Goal: Check status: Check status

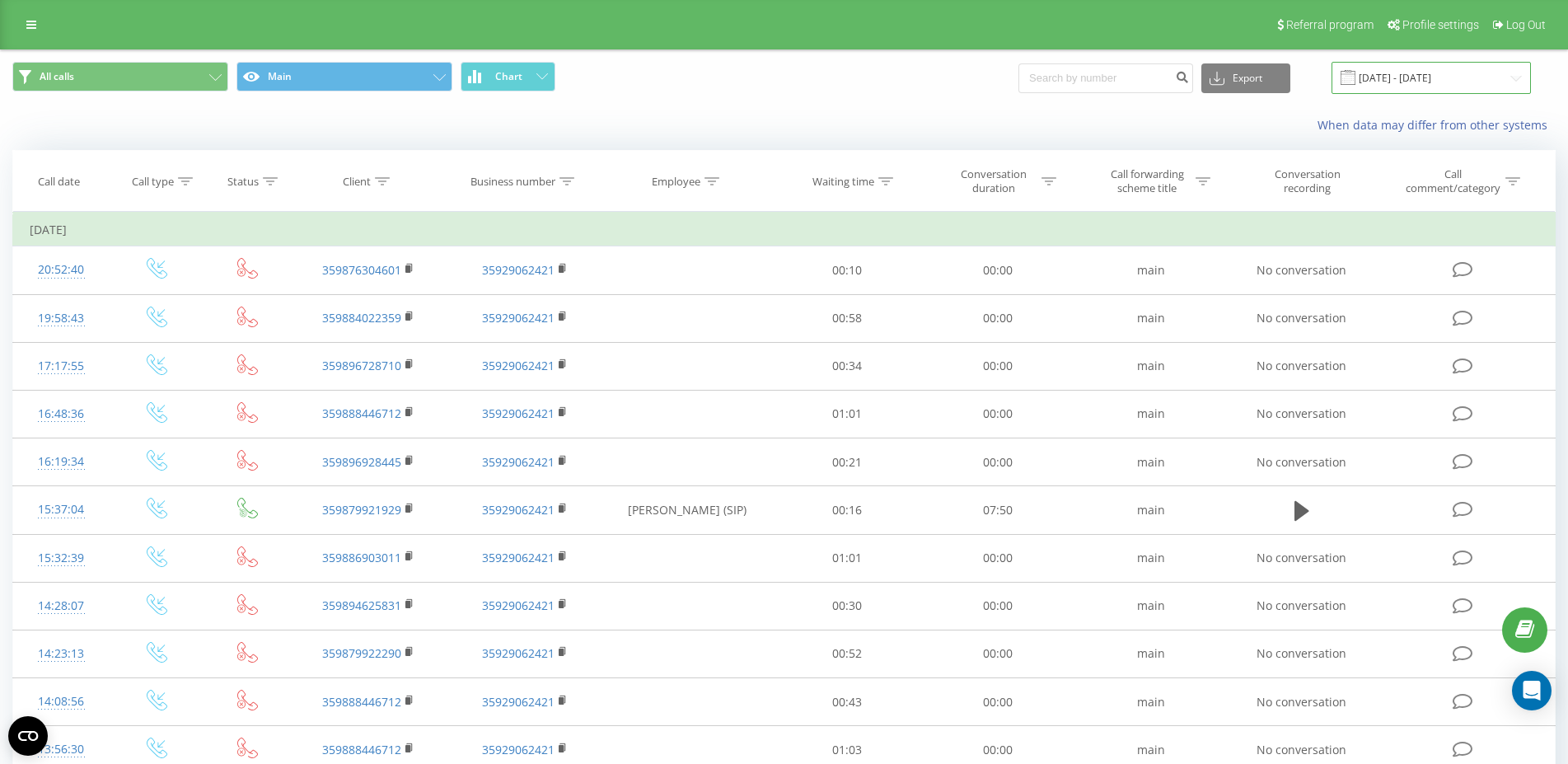
click at [1459, 78] on input "[DATE] - [DATE]" at bounding box center [1430, 78] width 200 height 32
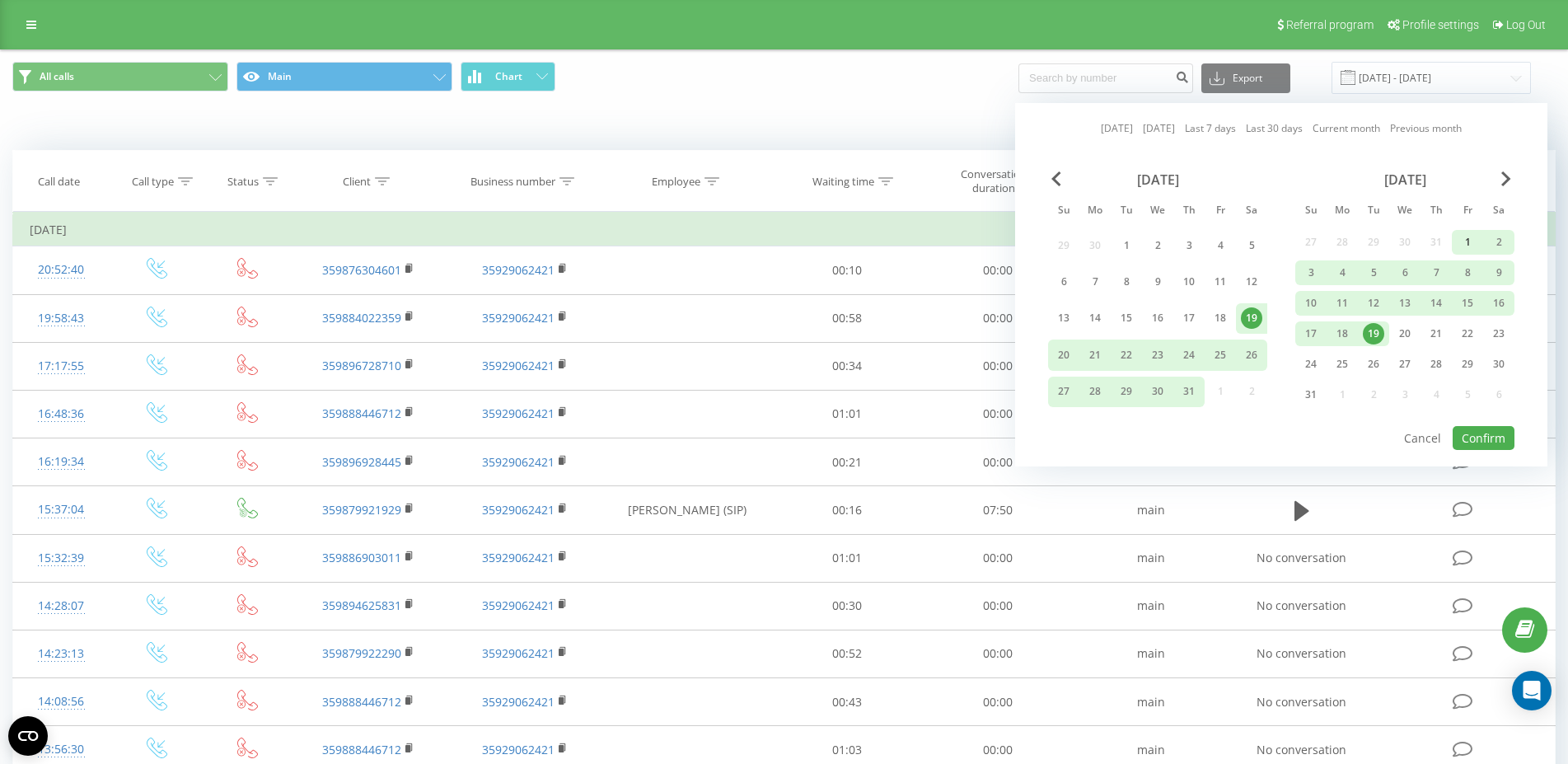
click at [1467, 244] on div "1" at bounding box center [1468, 243] width 22 height 22
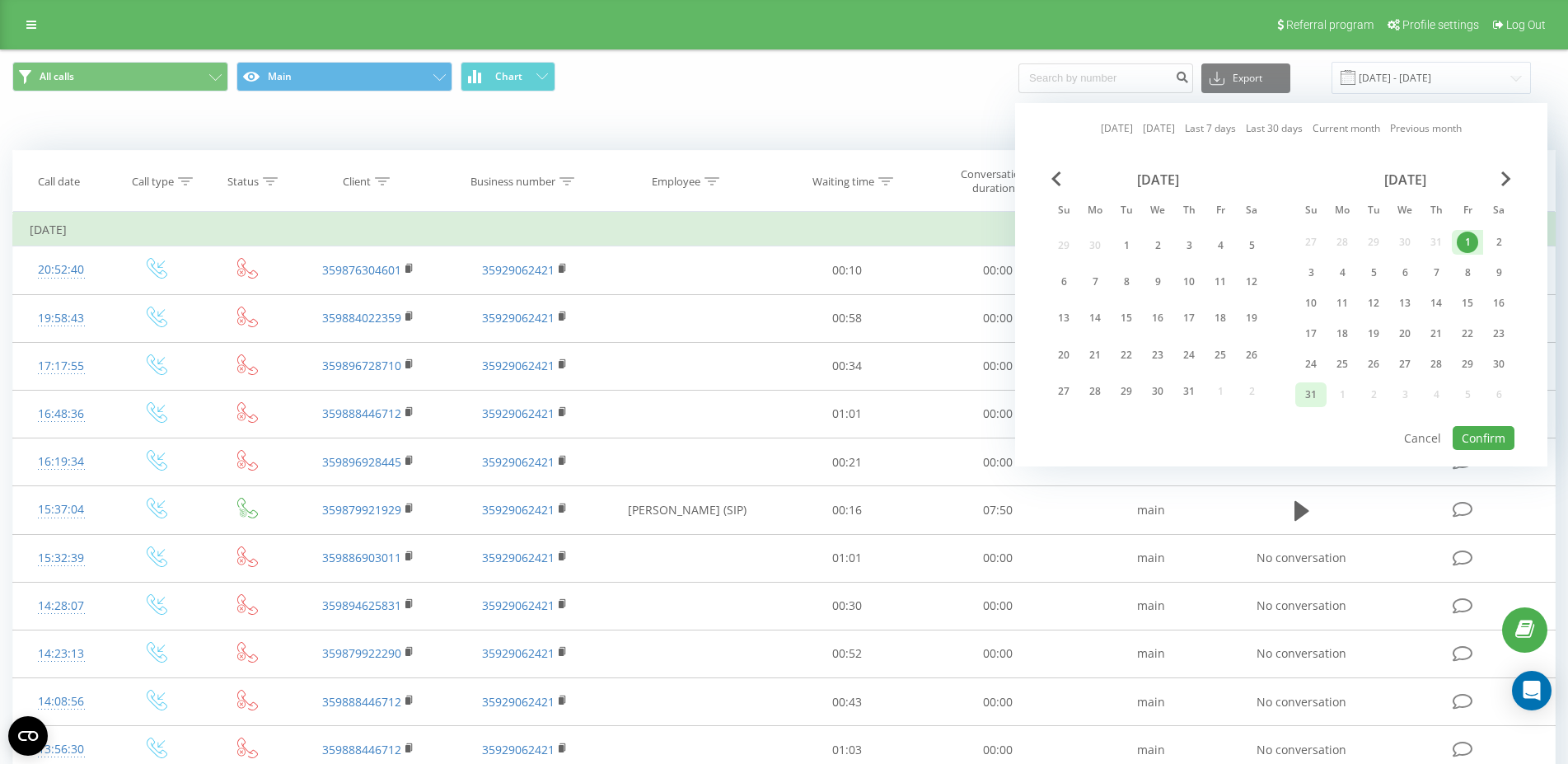
click at [1313, 393] on div "31" at bounding box center [1311, 395] width 22 height 22
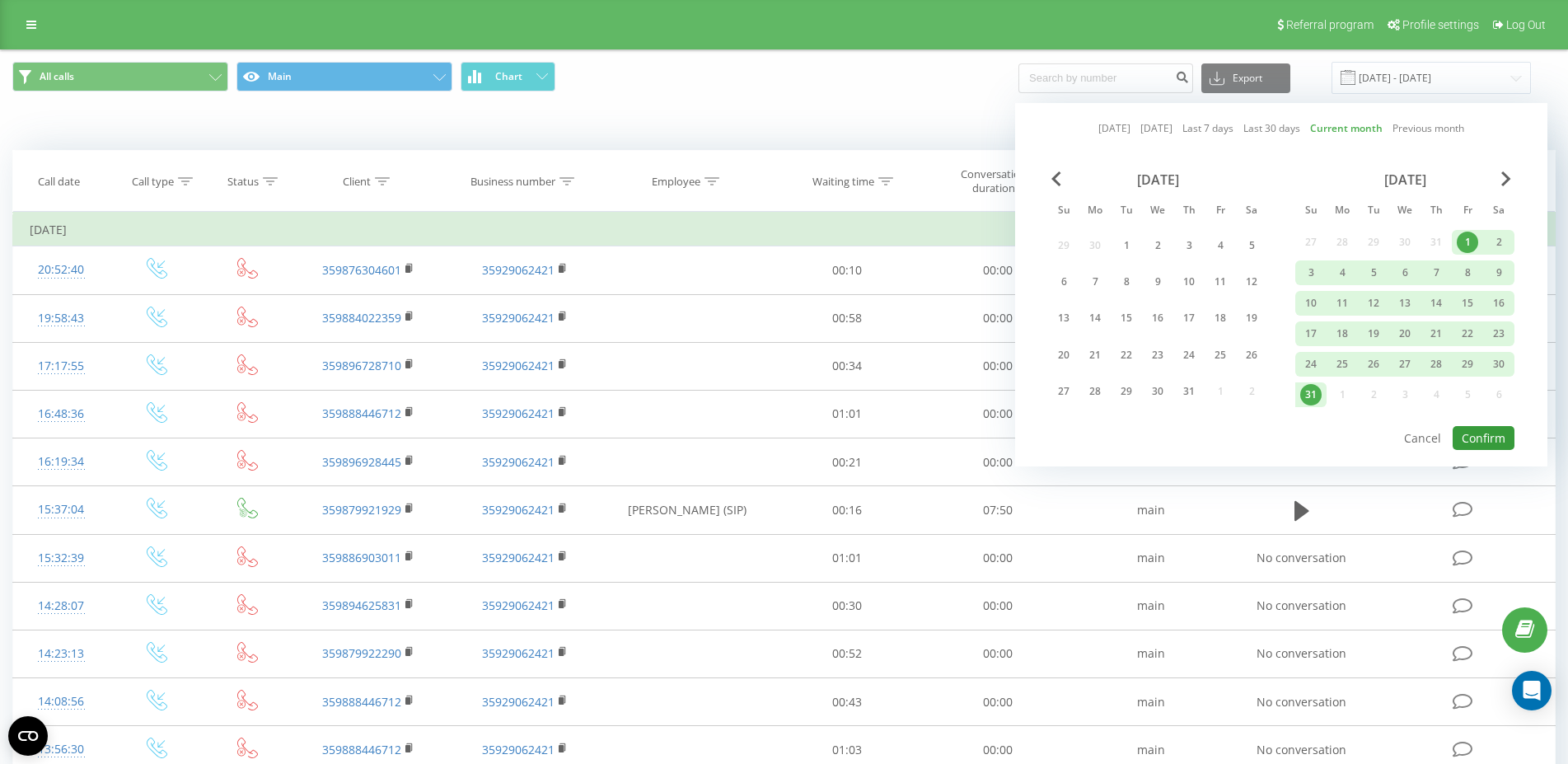
click at [1489, 429] on button "Confirm" at bounding box center [1483, 438] width 62 height 24
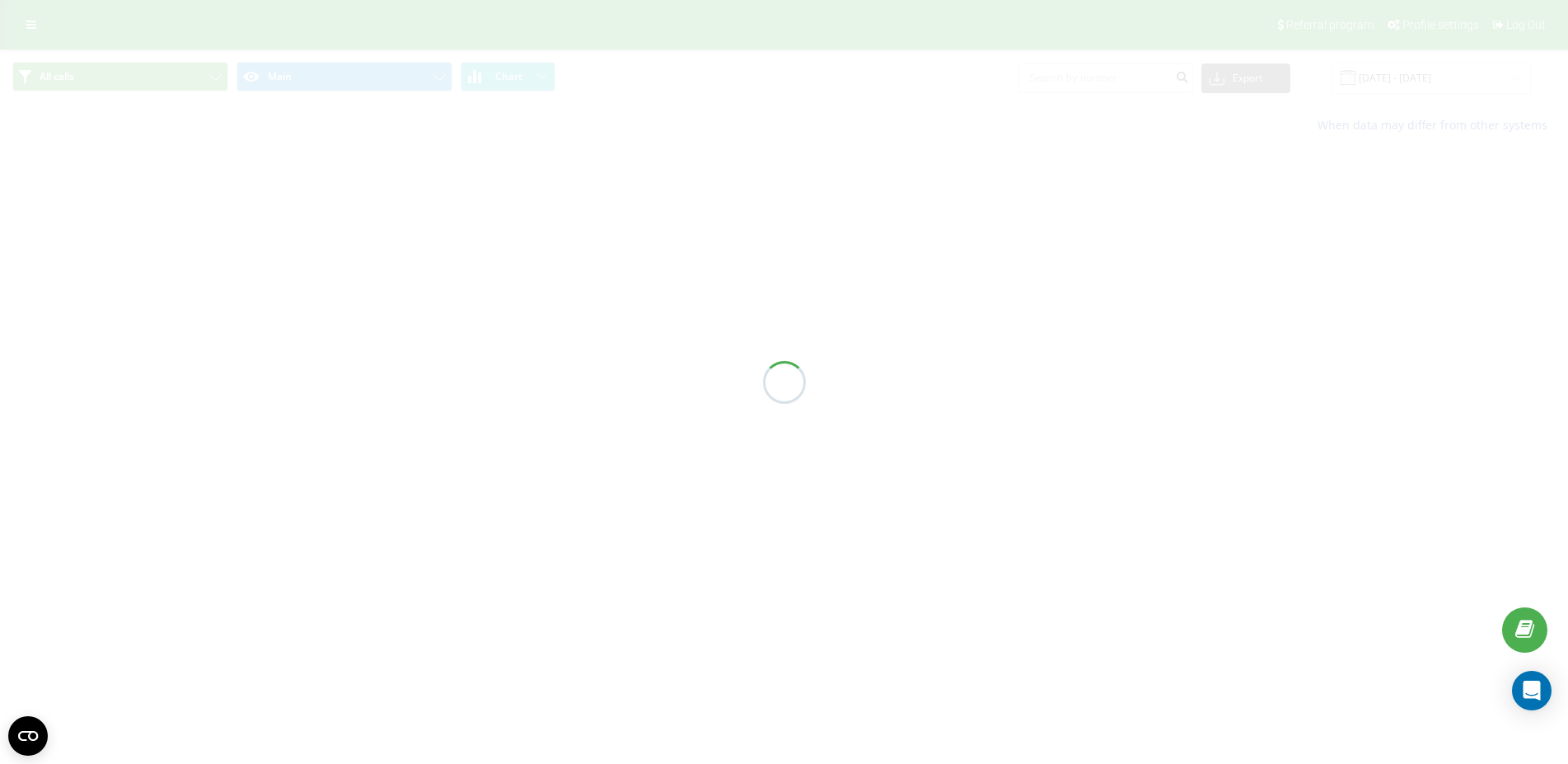
type input "[DATE] - [DATE]"
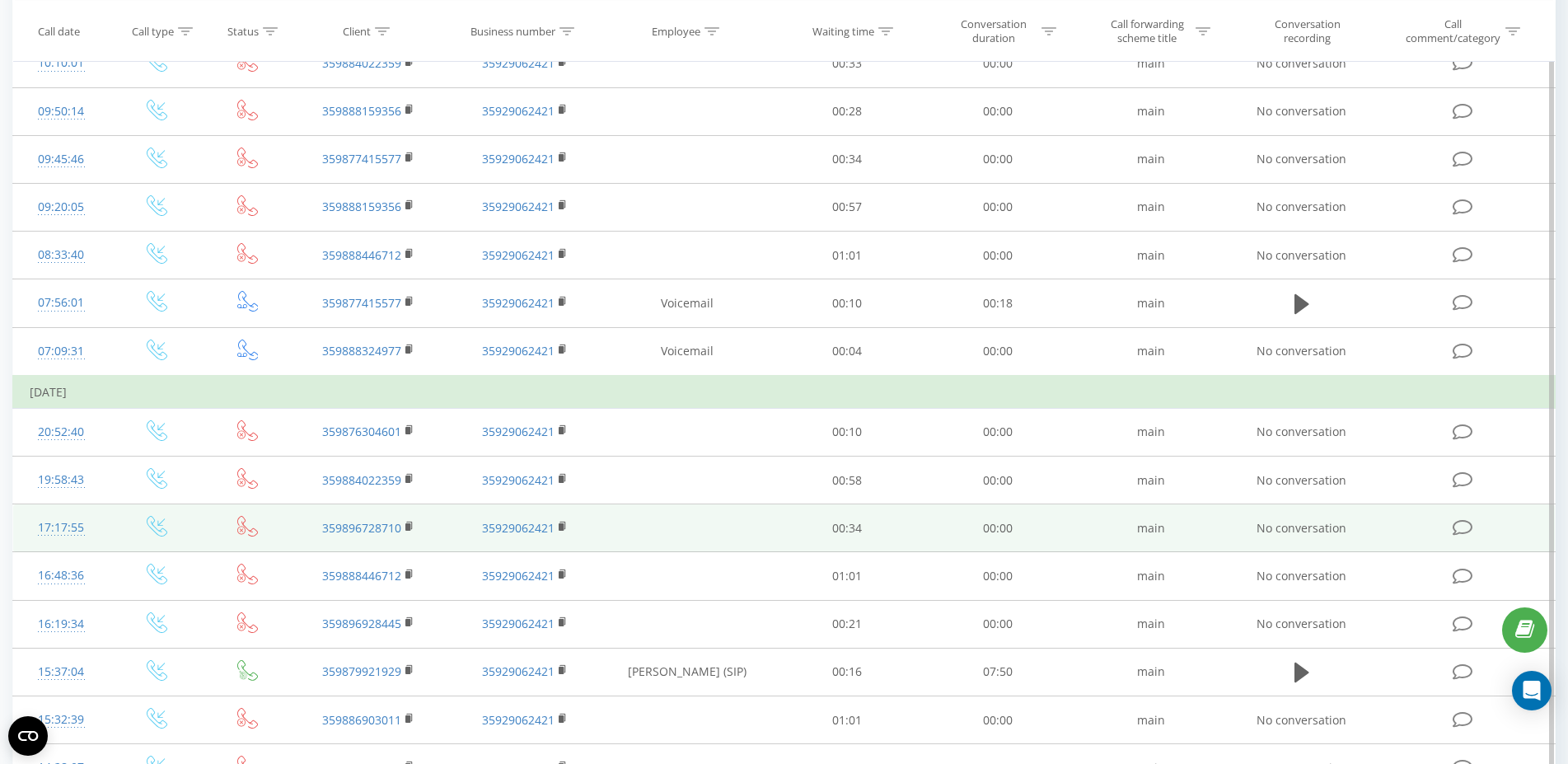
scroll to position [252, 0]
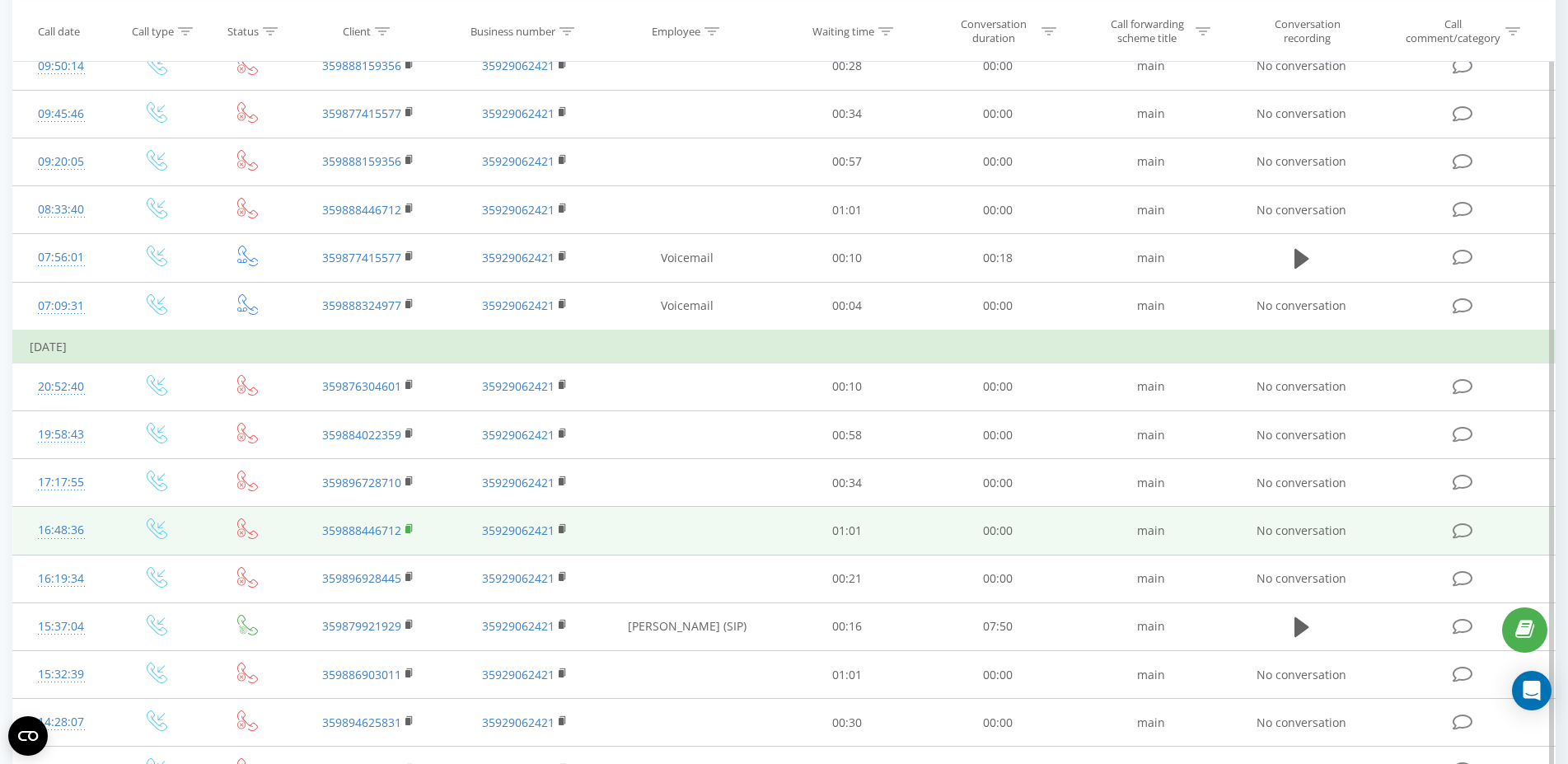
click at [407, 529] on rect at bounding box center [407, 530] width 5 height 8
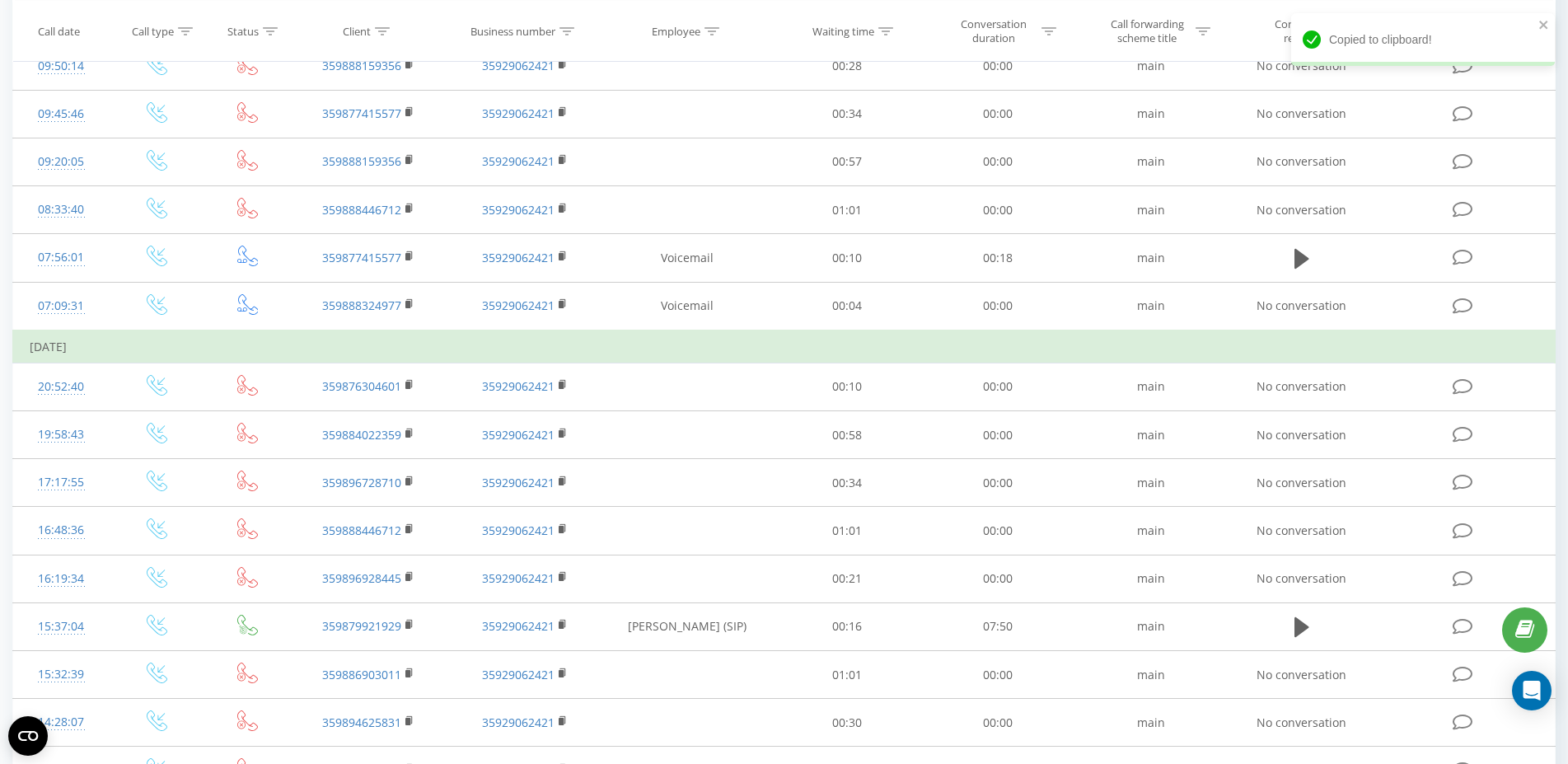
click at [0, 360] on div "All calls Main Chart Export .csv .xls .xlsx [DATE] - [DATE] When data may diffe…" at bounding box center [784, 559] width 1568 height 1524
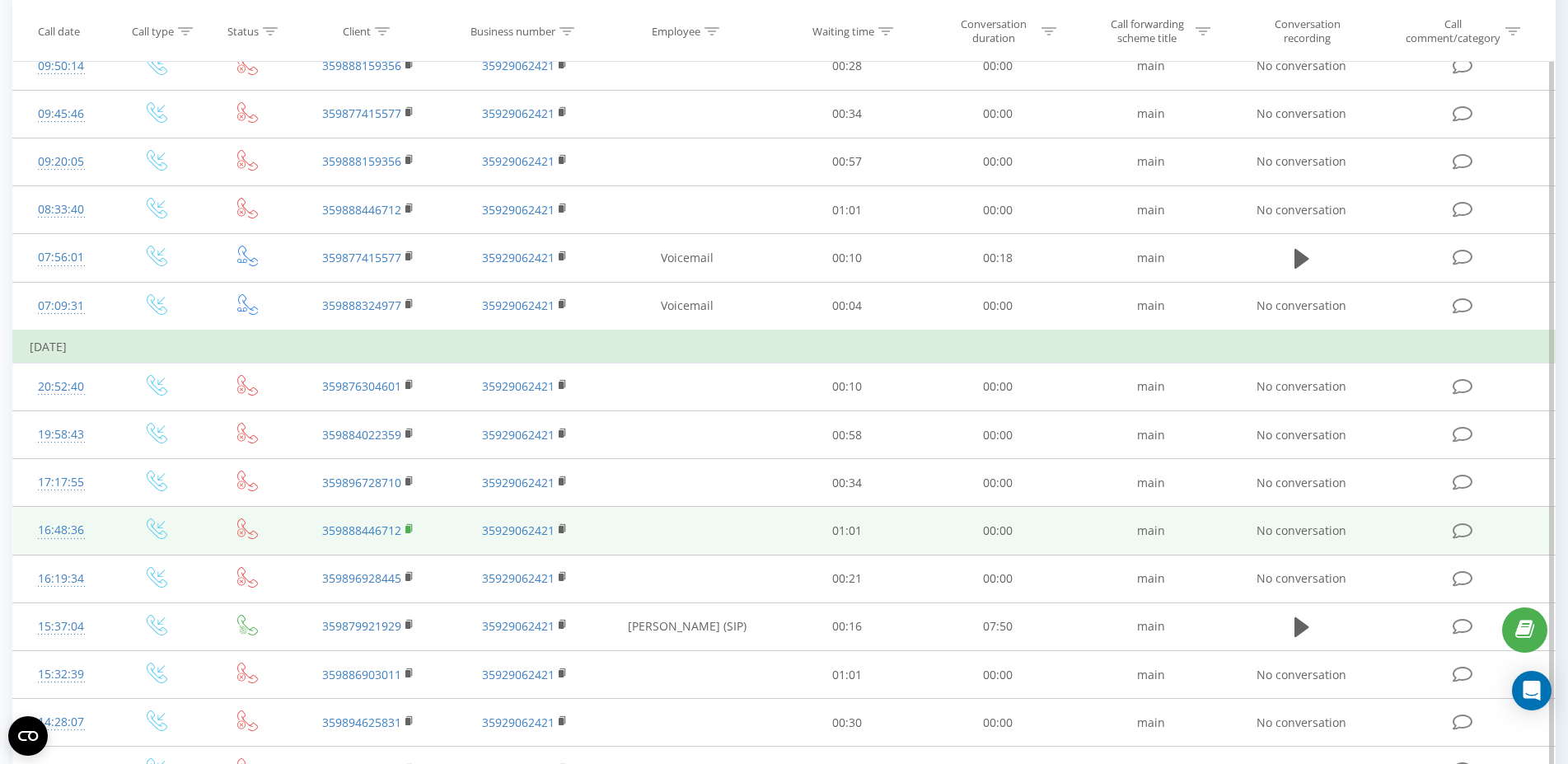
click at [412, 531] on icon at bounding box center [409, 528] width 6 height 8
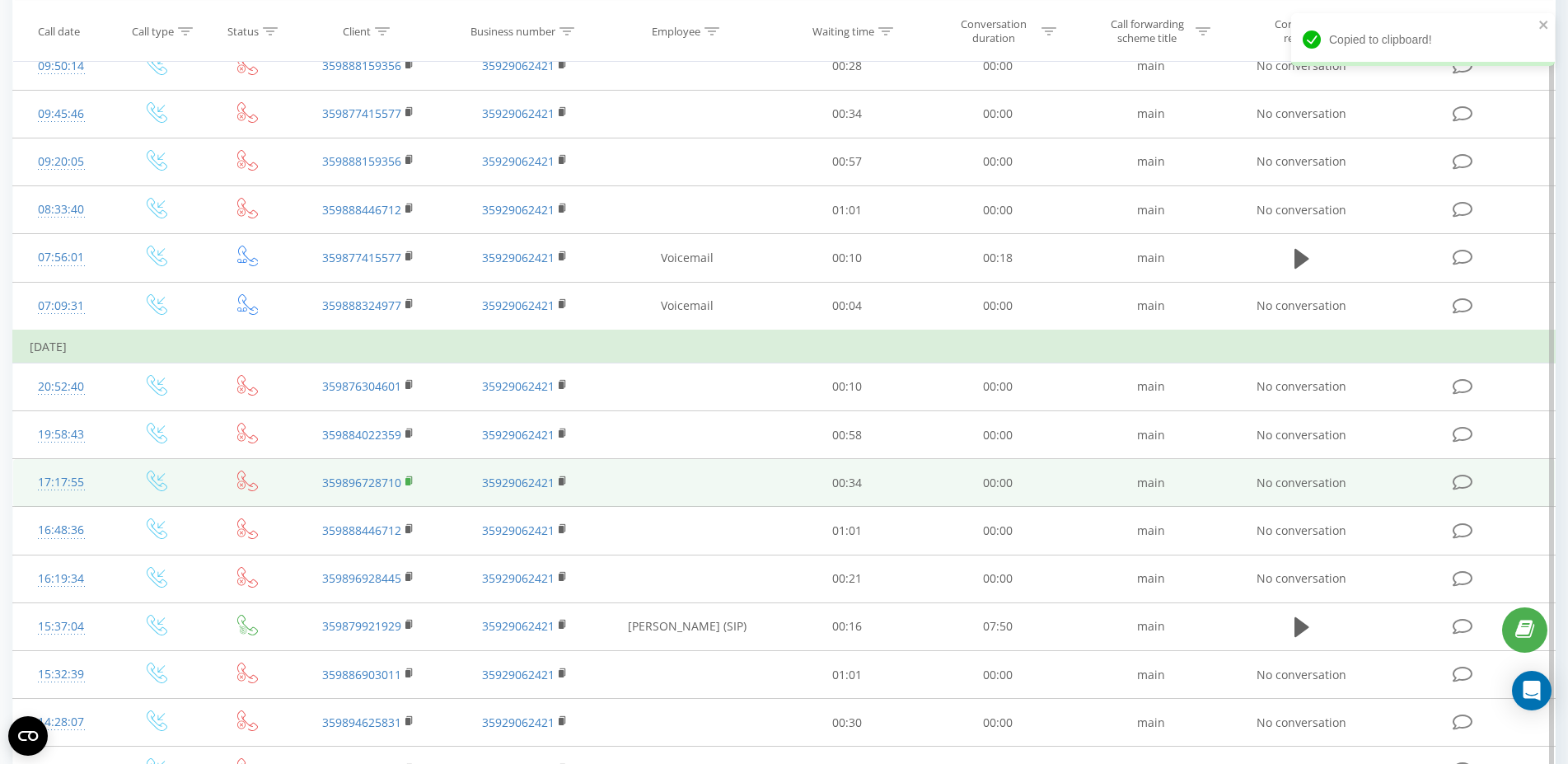
click at [410, 481] on rect at bounding box center [407, 482] width 5 height 8
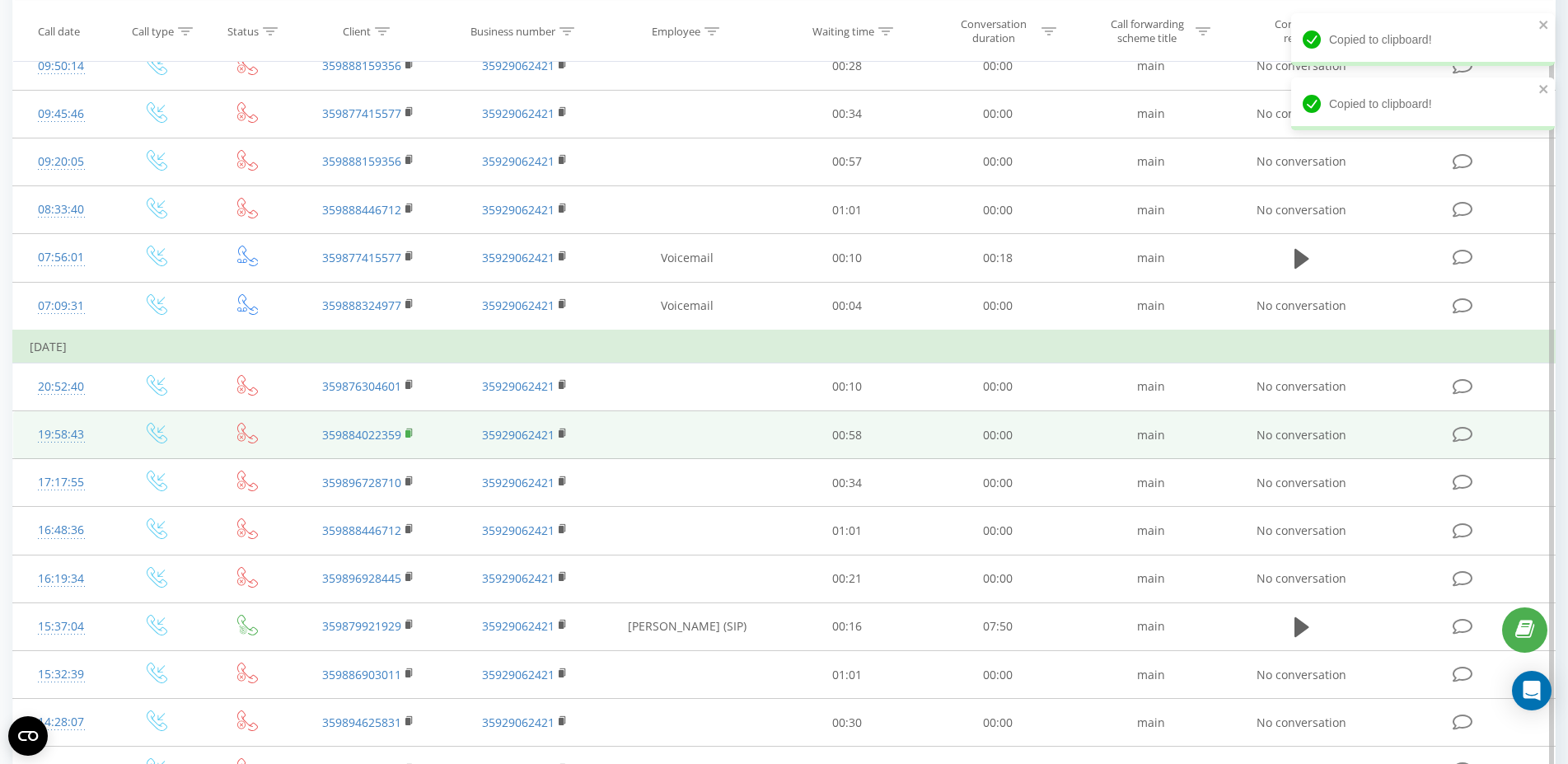
click at [411, 432] on icon at bounding box center [409, 434] width 9 height 12
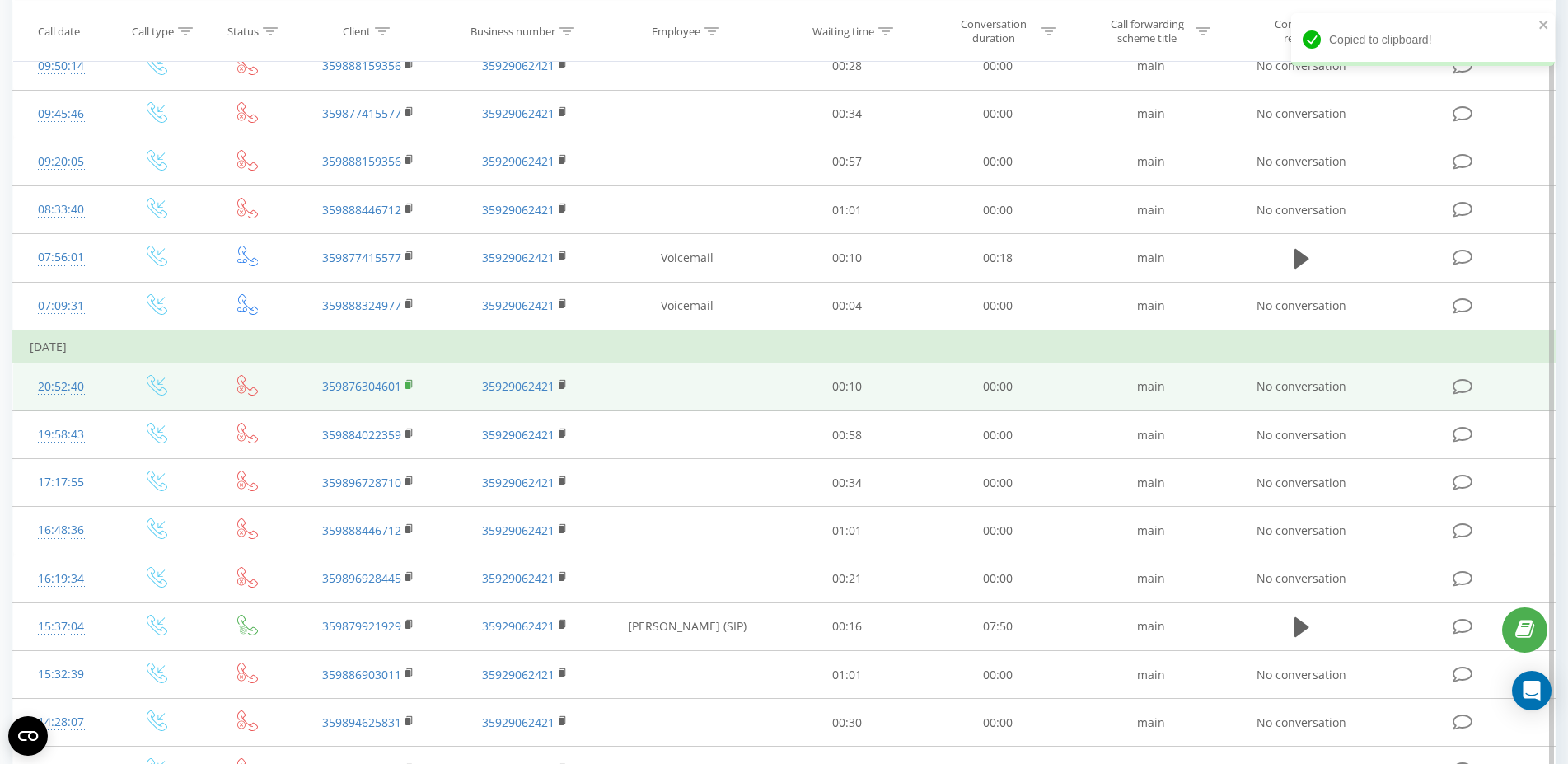
click at [413, 384] on icon at bounding box center [409, 385] width 9 height 12
click at [410, 386] on rect at bounding box center [407, 385] width 5 height 8
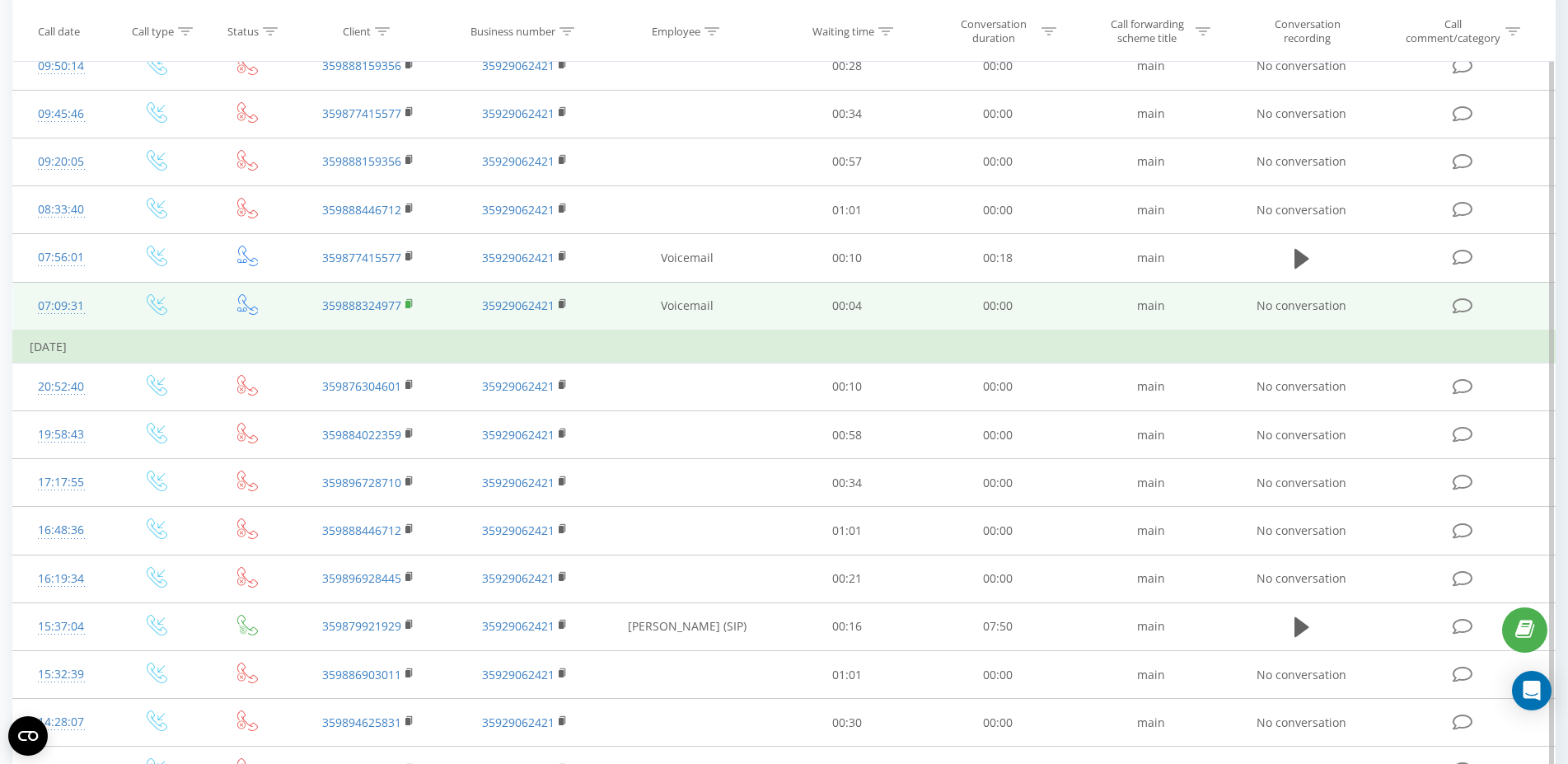
click at [410, 307] on rect at bounding box center [407, 305] width 5 height 8
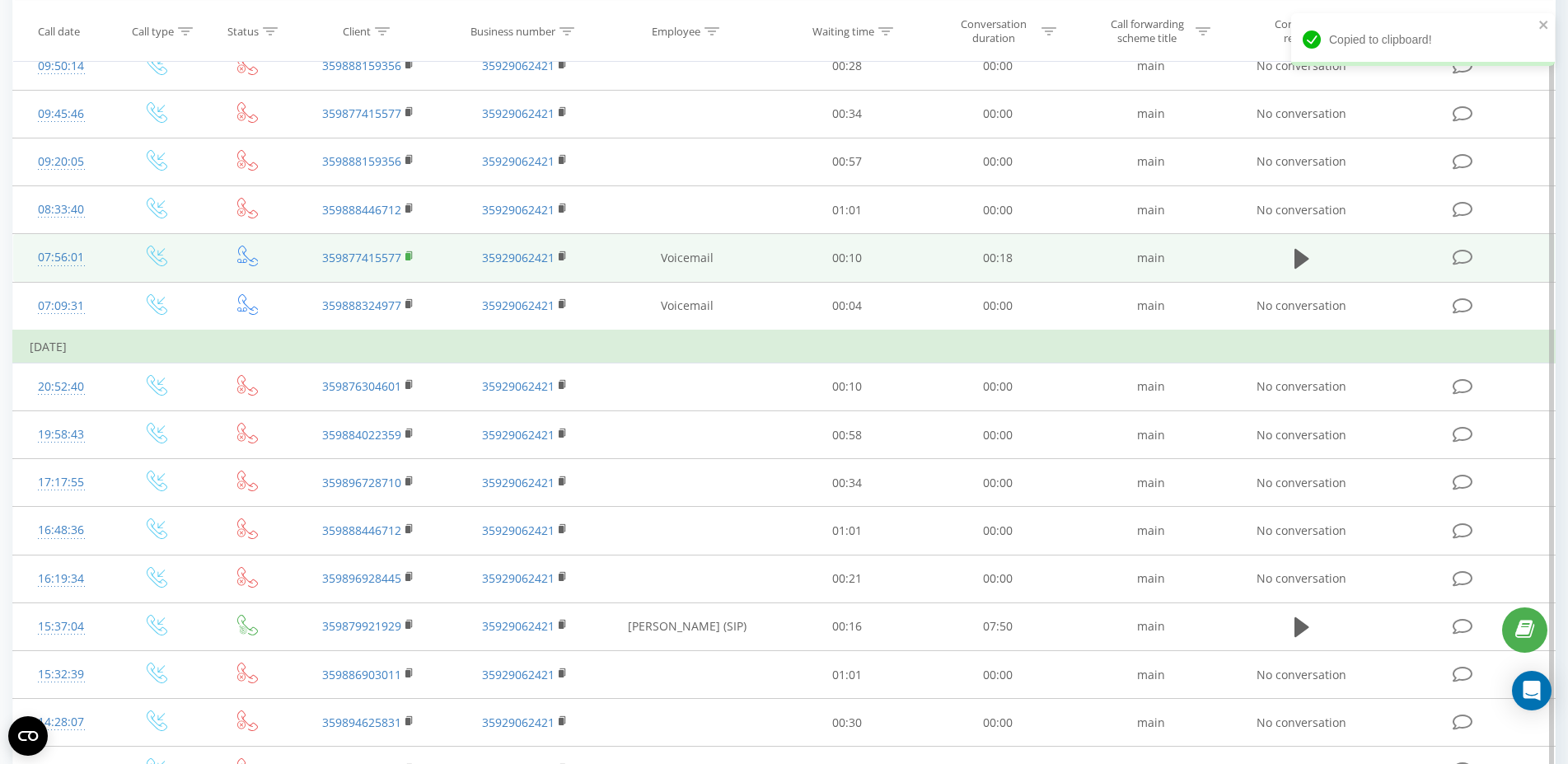
click at [411, 258] on icon at bounding box center [409, 257] width 9 height 12
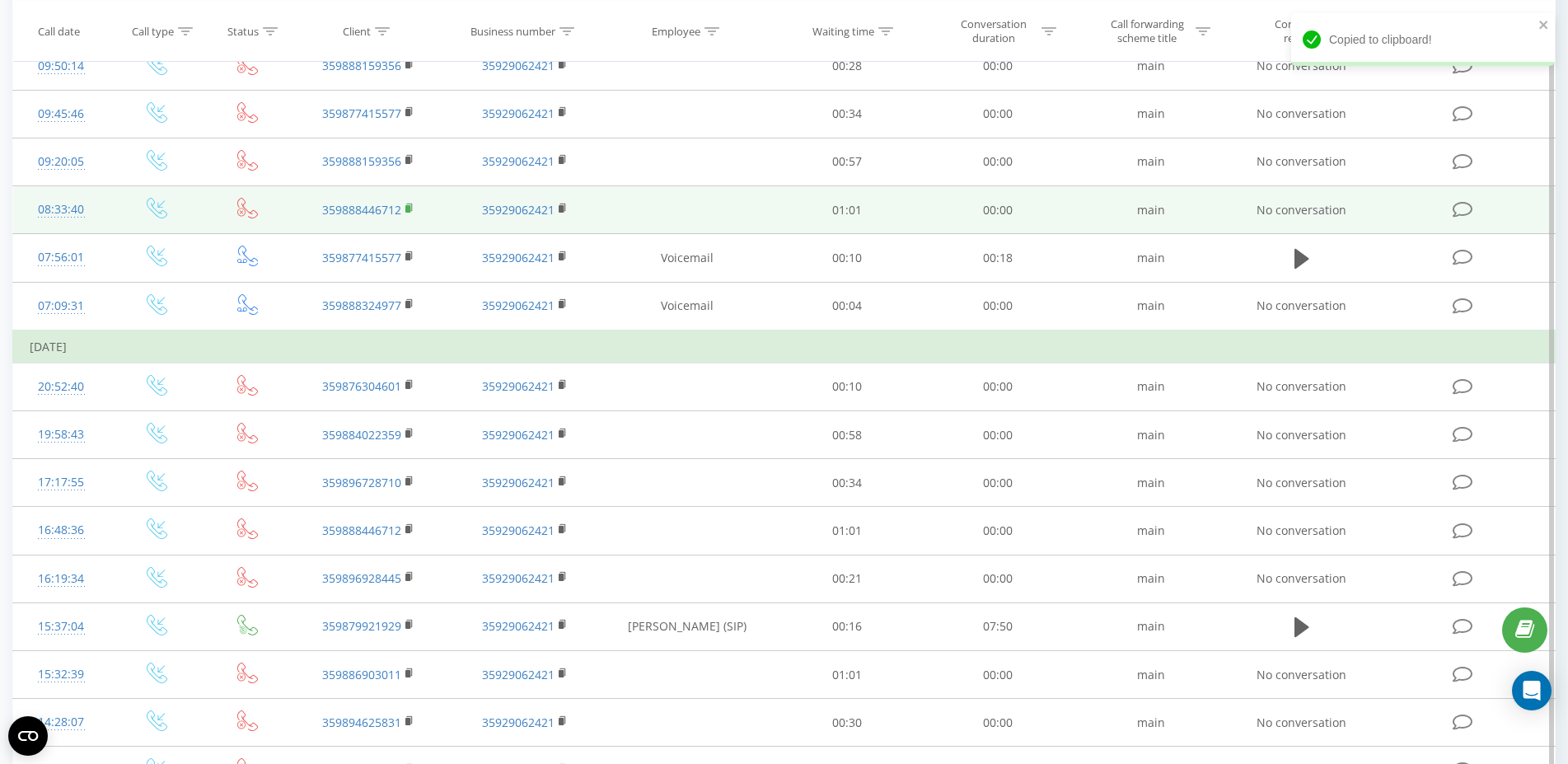
click at [410, 209] on rect at bounding box center [407, 209] width 5 height 8
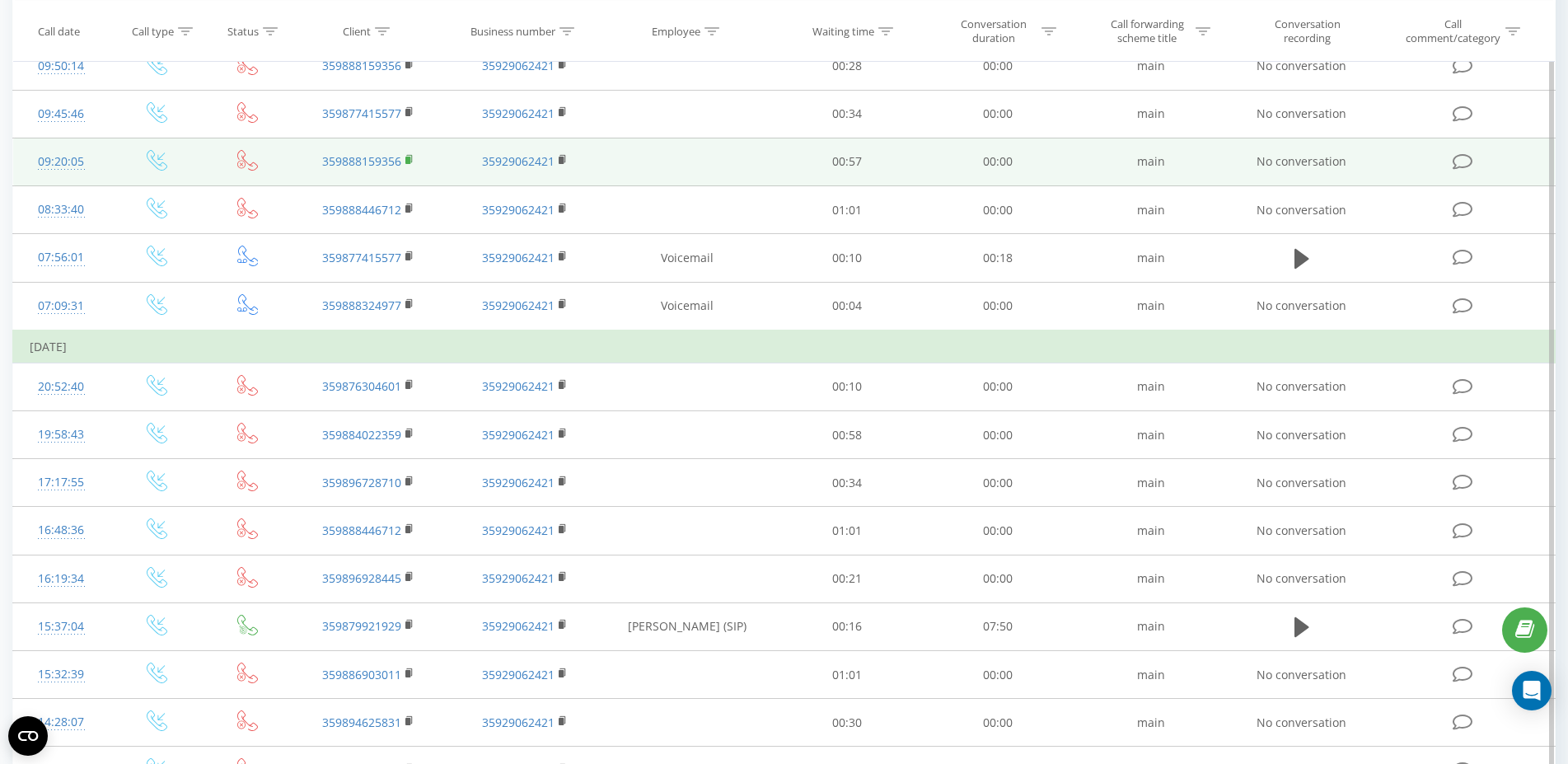
click at [407, 160] on rect at bounding box center [407, 160] width 5 height 8
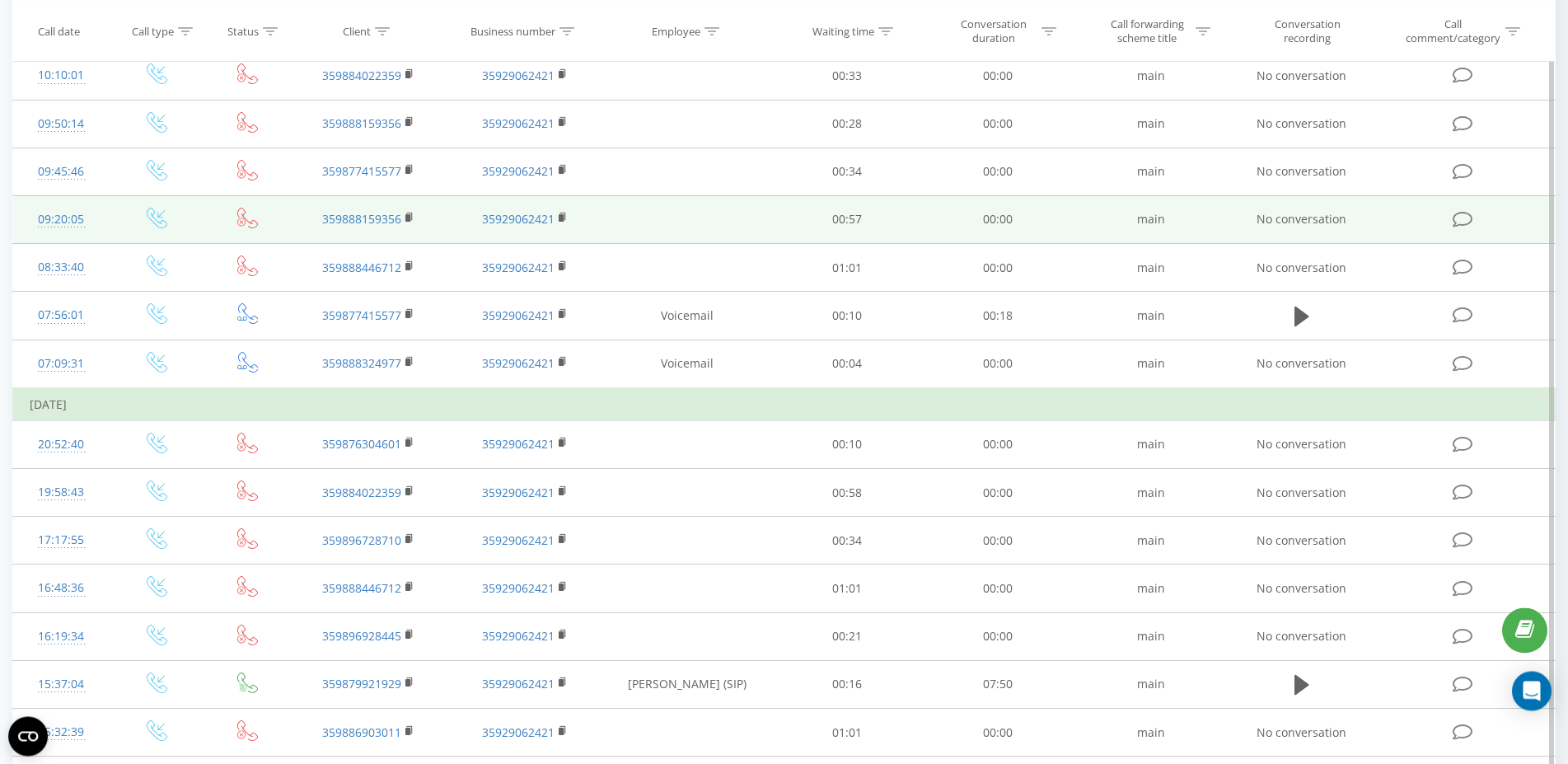
scroll to position [168, 0]
